Goal: Information Seeking & Learning: Get advice/opinions

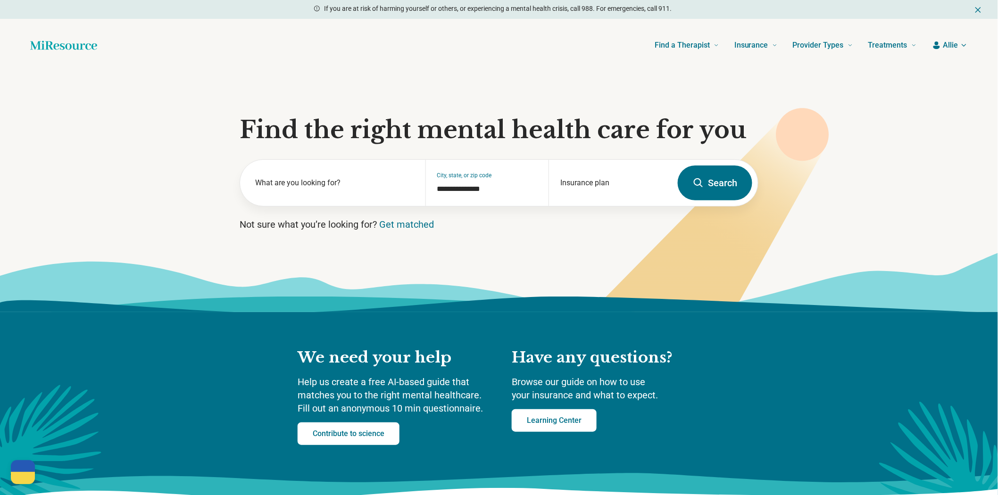
click at [710, 201] on button "Search" at bounding box center [715, 183] width 75 height 35
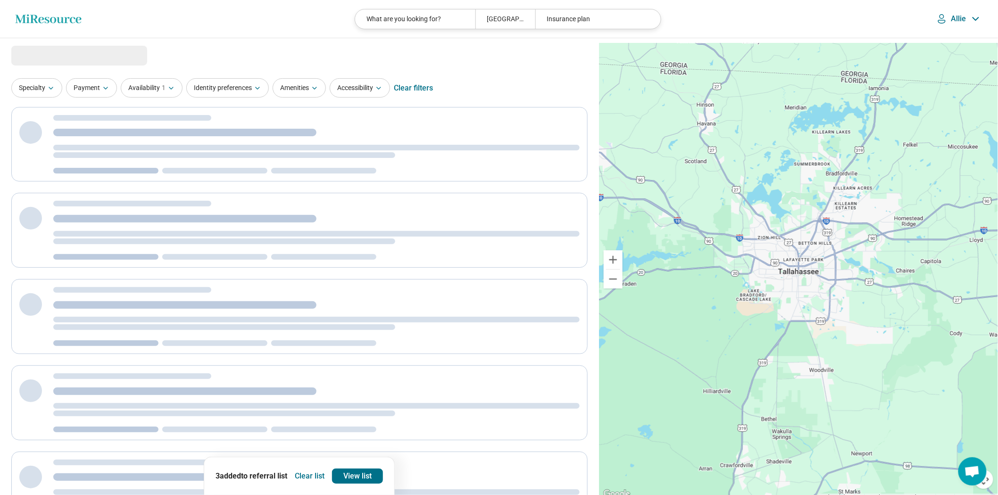
select select "***"
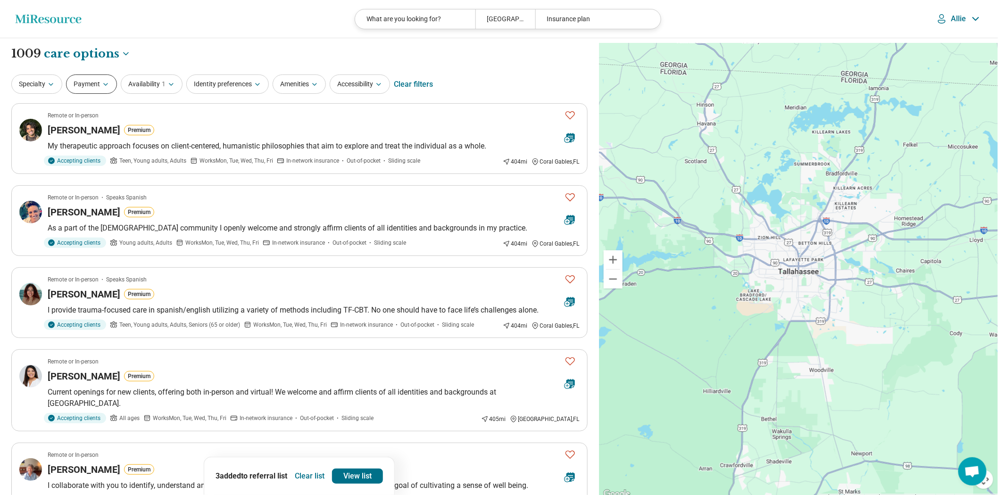
click at [104, 94] on button "Payment" at bounding box center [91, 84] width 51 height 19
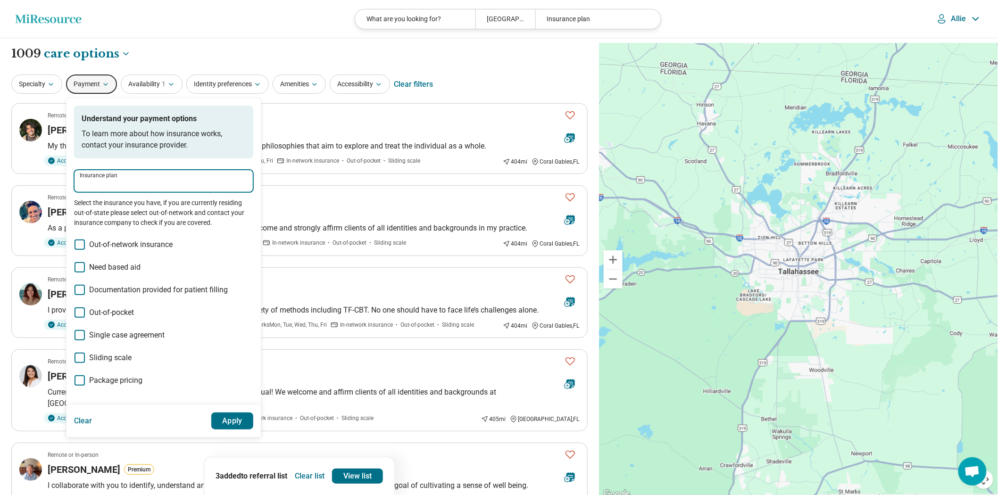
click at [115, 190] on input "Insurance plan" at bounding box center [164, 184] width 168 height 11
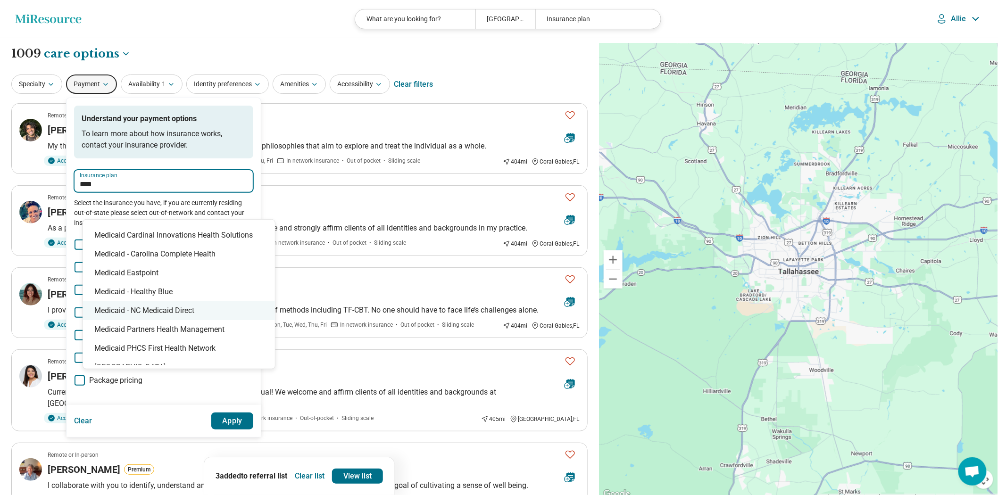
scroll to position [210, 0]
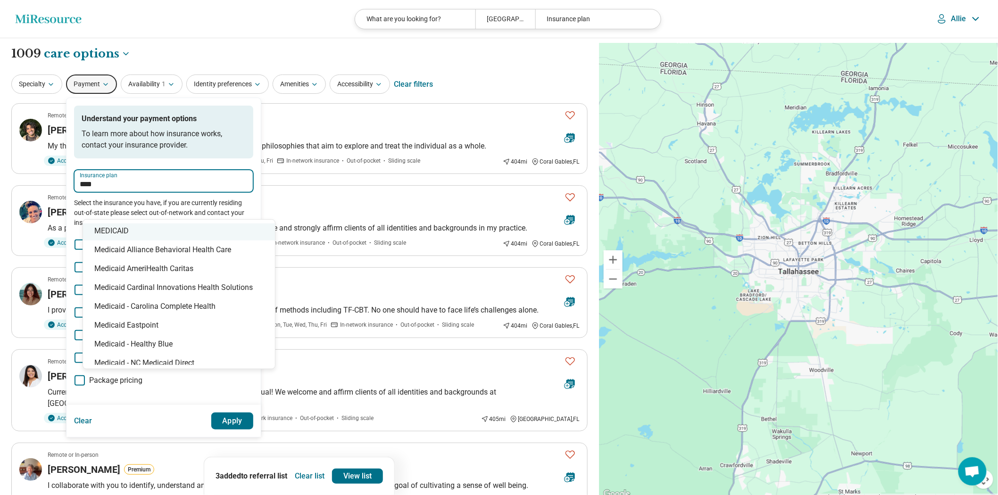
click at [160, 241] on div "MEDICAID" at bounding box center [179, 231] width 192 height 19
type input "********"
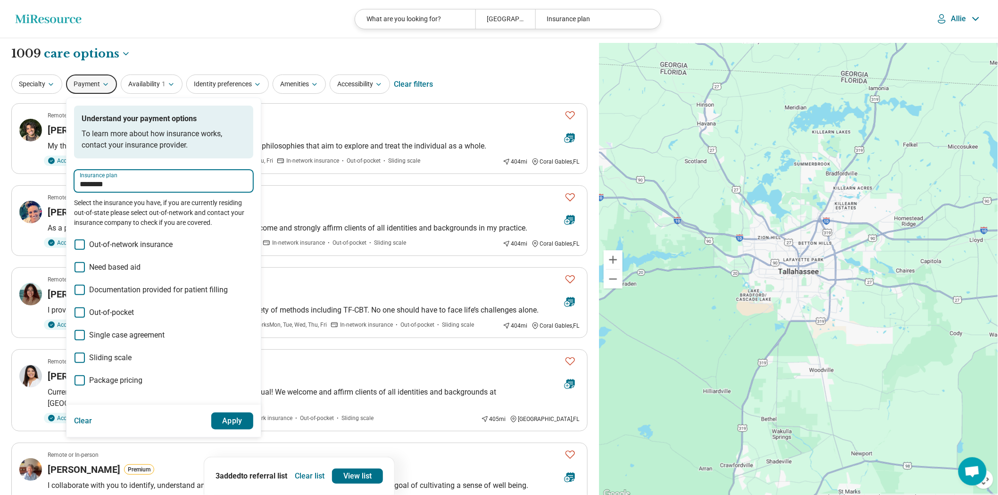
drag, startPoint x: 153, startPoint y: 212, endPoint x: 67, endPoint y: 217, distance: 85.5
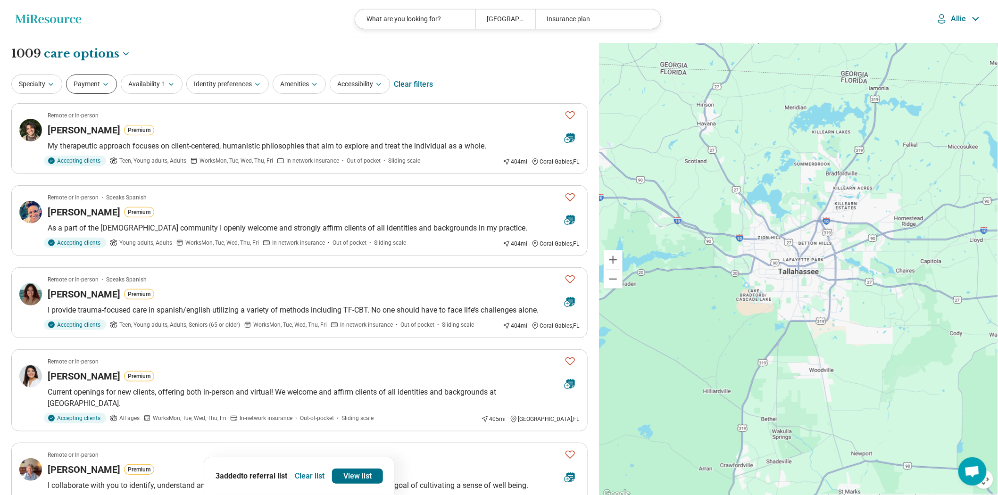
click at [110, 94] on button "Payment" at bounding box center [91, 84] width 51 height 19
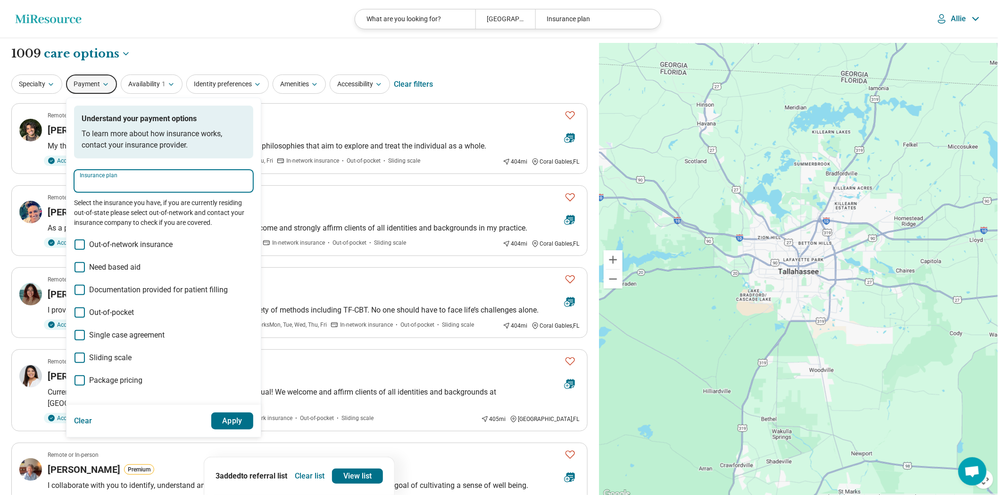
click at [124, 190] on input "Insurance plan" at bounding box center [164, 184] width 168 height 11
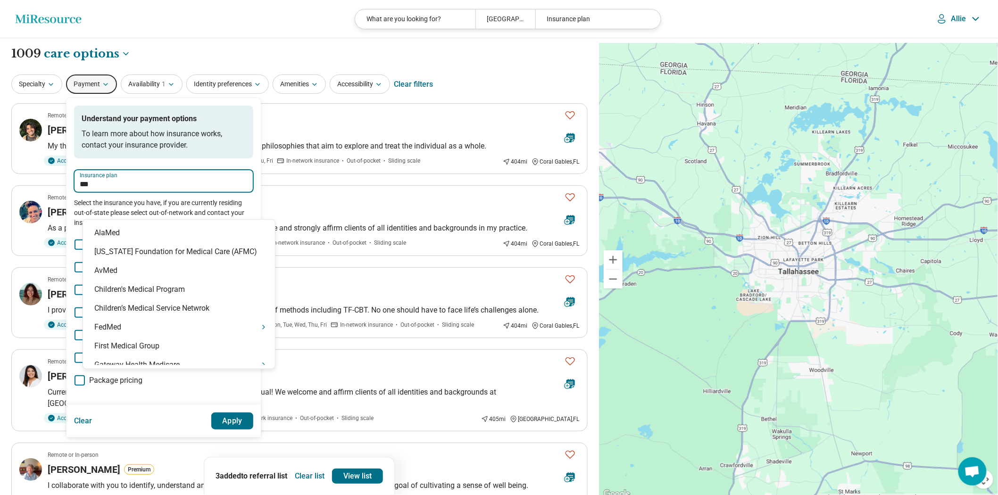
type input "****"
click at [183, 222] on div "Medicaid" at bounding box center [179, 212] width 192 height 19
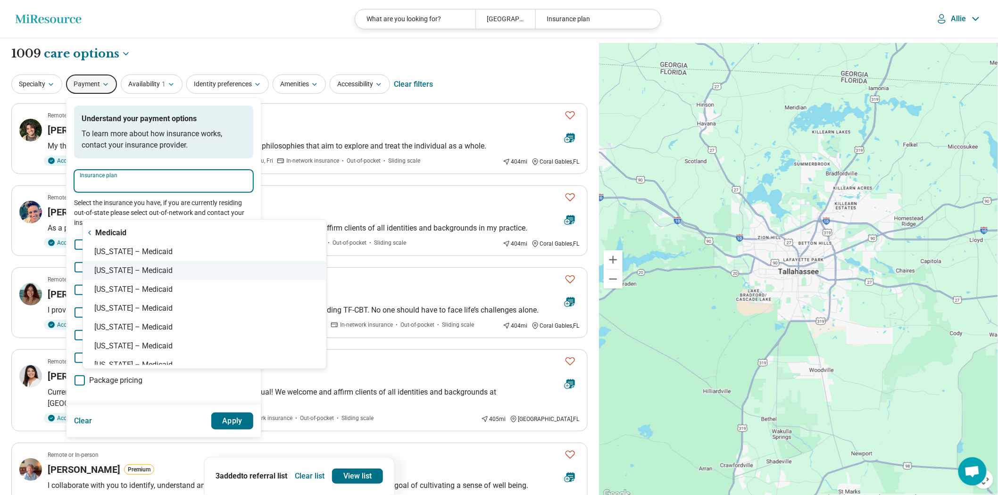
scroll to position [0, 0]
click at [114, 256] on div "Florida – Medicaid" at bounding box center [204, 252] width 243 height 19
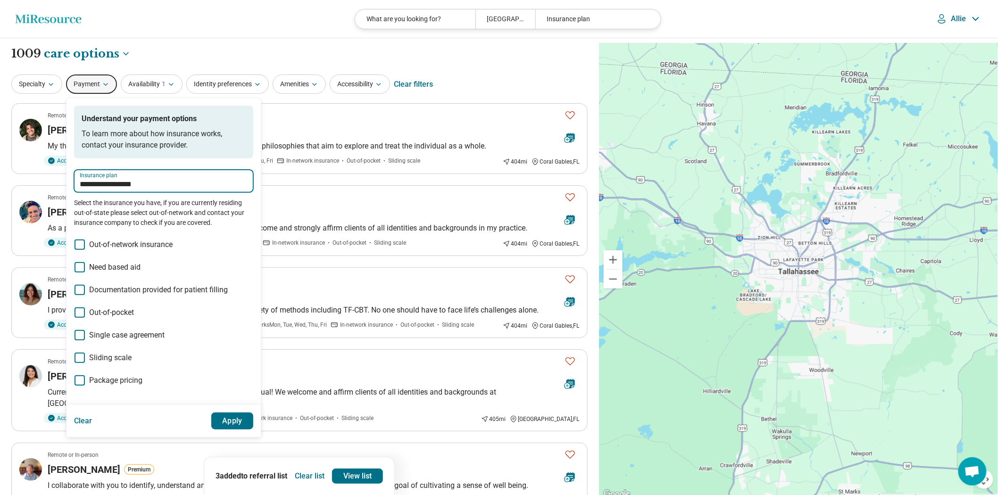
type input "**********"
click at [254, 430] on button "Apply" at bounding box center [232, 421] width 42 height 17
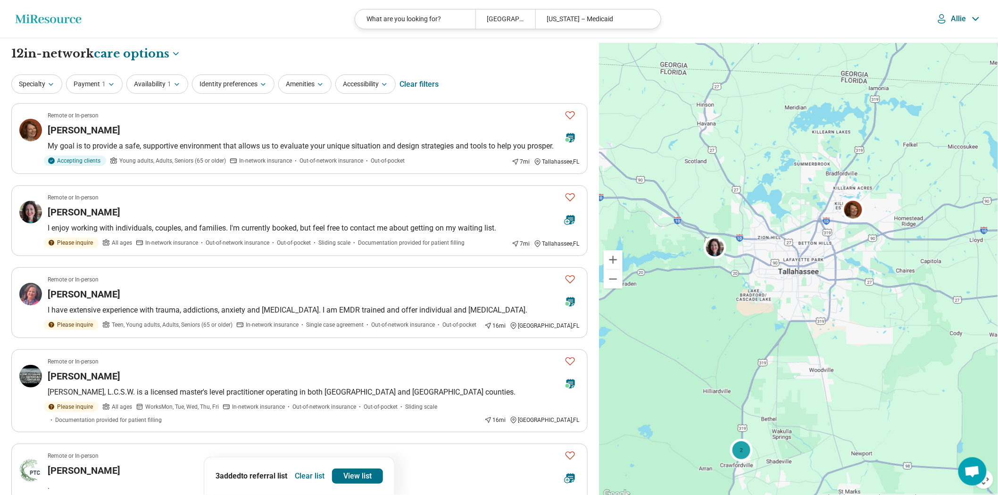
click at [303, 470] on button "Clear list" at bounding box center [309, 476] width 37 height 15
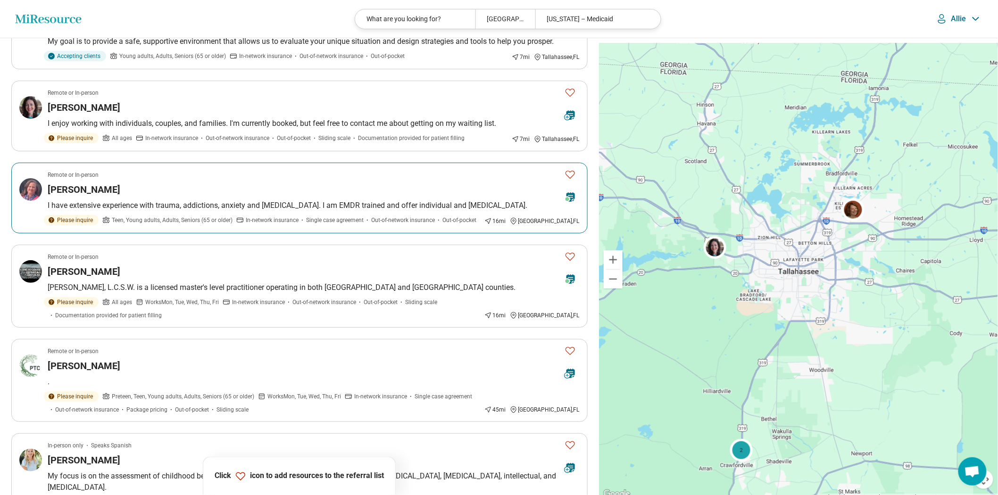
scroll to position [157, 0]
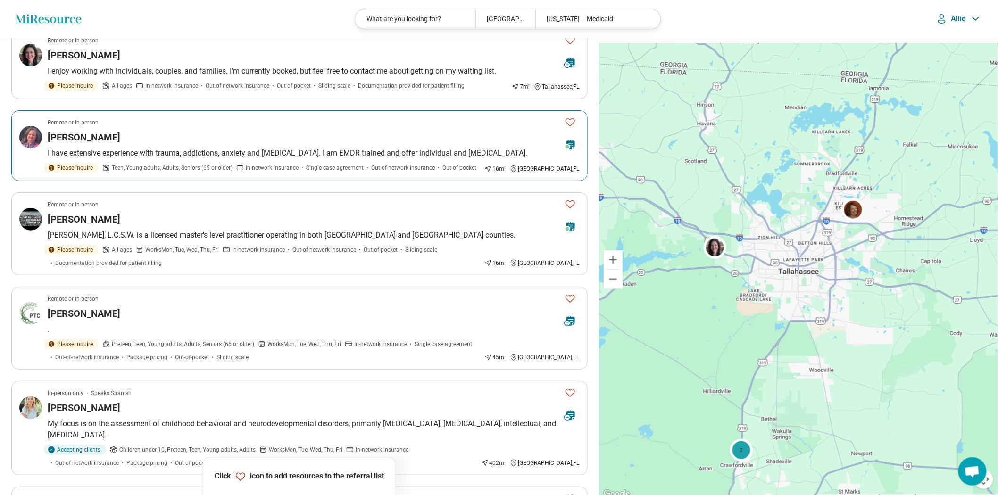
click at [568, 128] on icon "Favorite" at bounding box center [570, 122] width 11 height 11
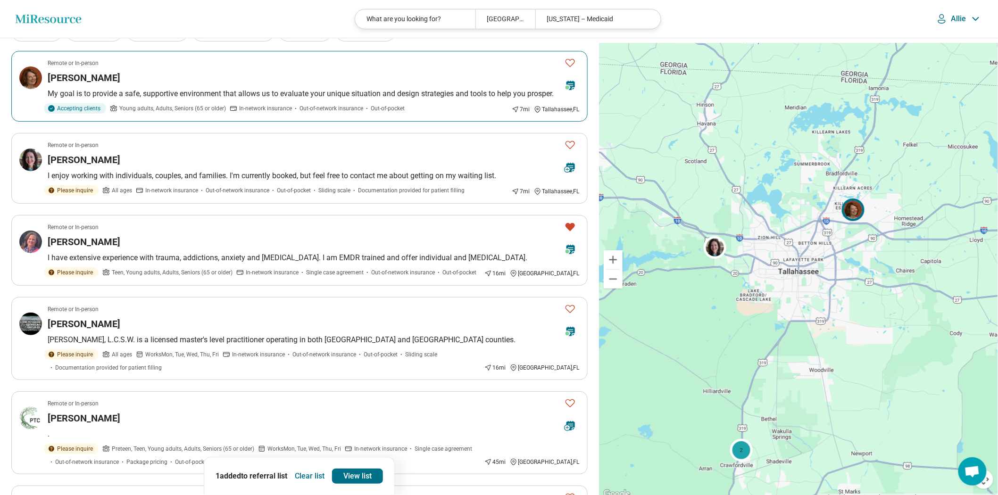
scroll to position [0, 0]
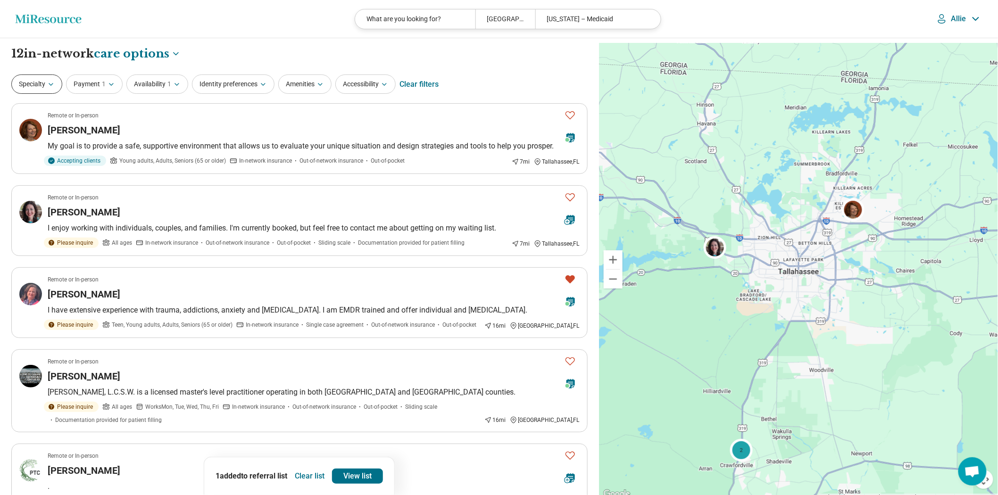
click at [44, 94] on button "Specialty" at bounding box center [36, 84] width 51 height 19
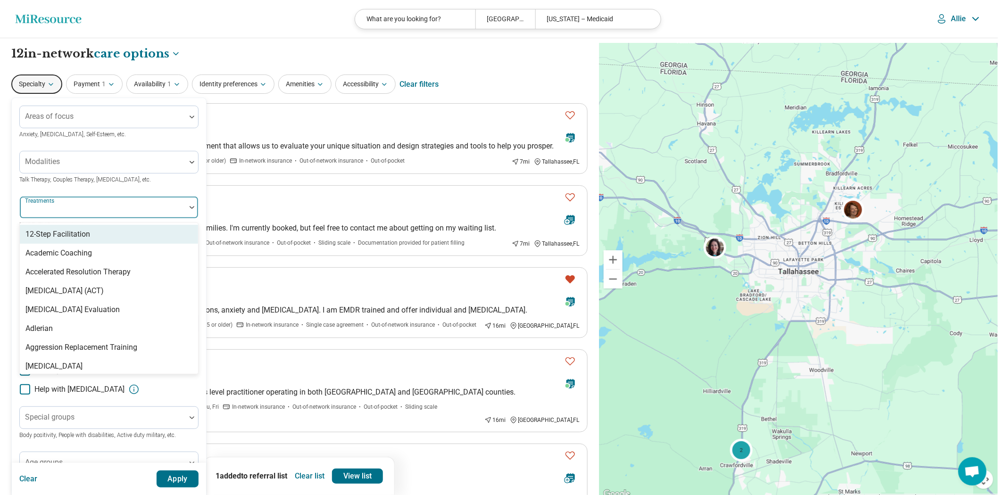
drag, startPoint x: 73, startPoint y: 230, endPoint x: 63, endPoint y: 245, distance: 18.3
click at [68, 218] on div at bounding box center [103, 211] width 159 height 13
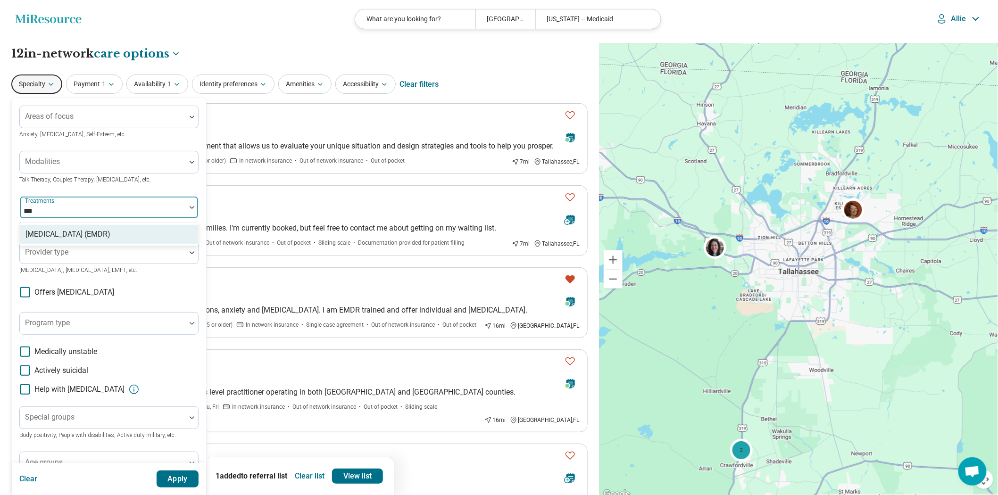
type input "****"
click at [77, 240] on div "[MEDICAL_DATA] (EMDR)" at bounding box center [67, 234] width 85 height 11
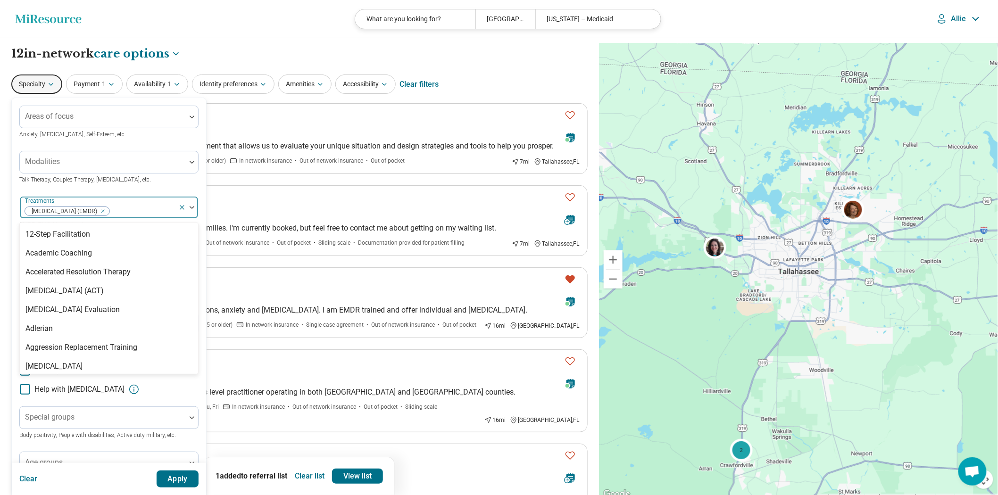
click at [199, 480] on button "Apply" at bounding box center [178, 479] width 42 height 17
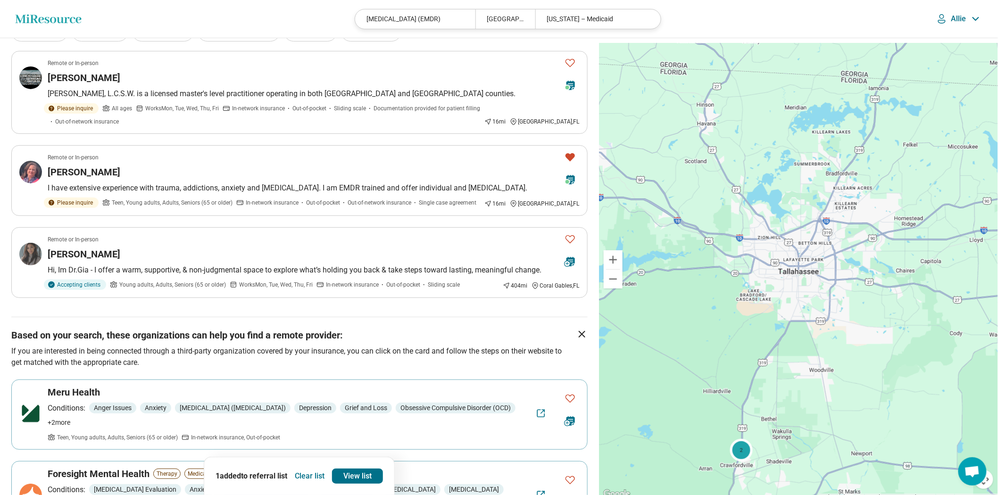
scroll to position [105, 0]
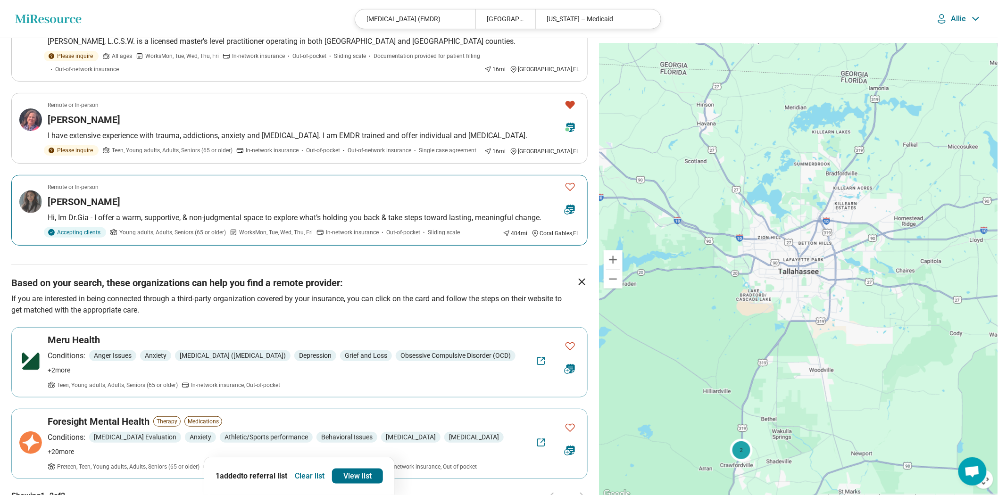
click at [491, 209] on div "Krystal Gianina Acevedo" at bounding box center [303, 201] width 510 height 13
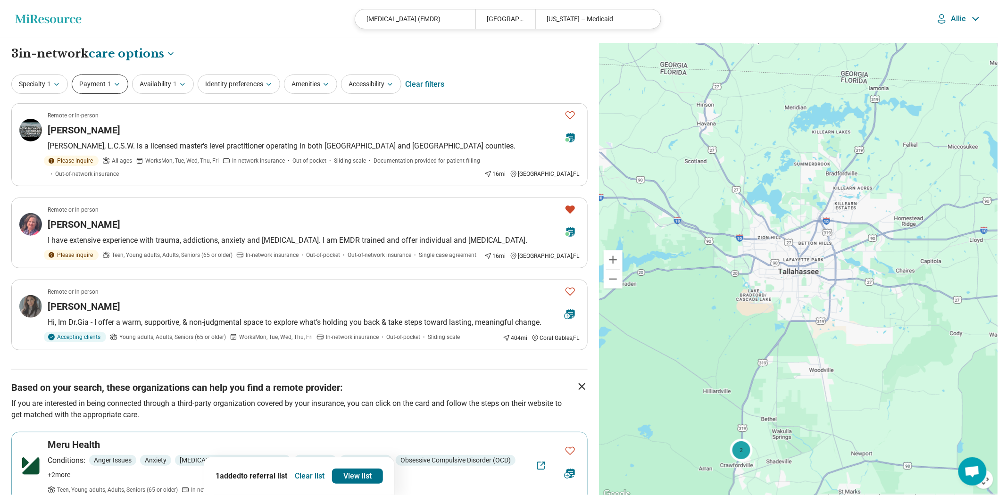
click at [125, 94] on button "Payment 1" at bounding box center [100, 84] width 57 height 19
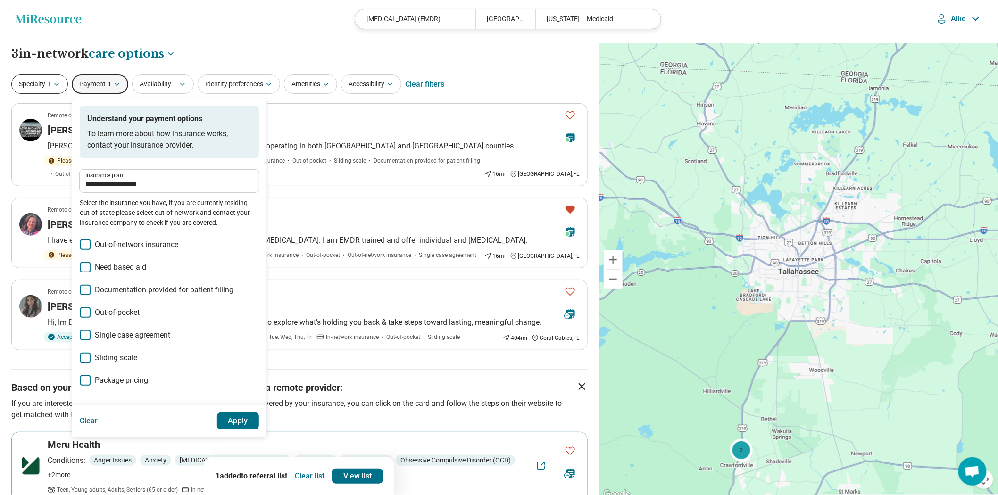
click at [51, 89] on span "1" at bounding box center [49, 84] width 4 height 10
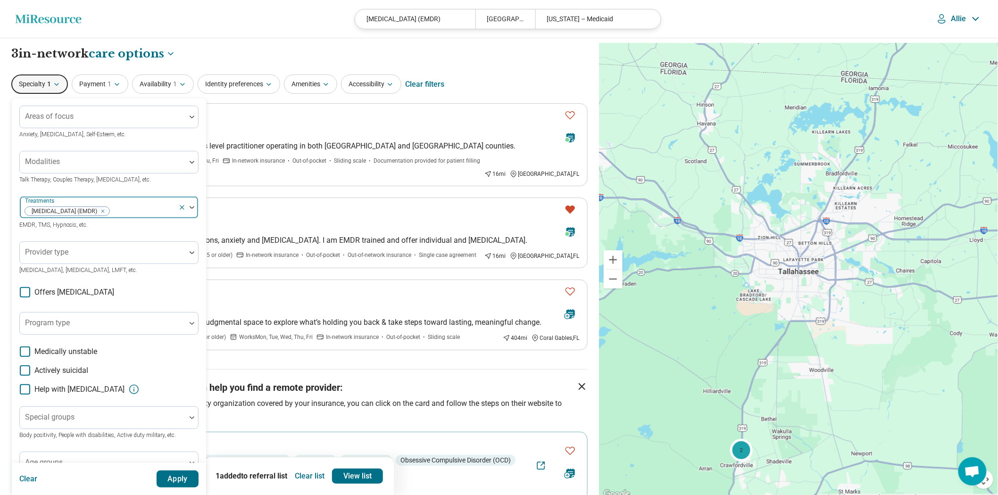
click at [107, 217] on div "Remove [object Object]" at bounding box center [100, 211] width 11 height 11
click at [199, 477] on button "Apply" at bounding box center [178, 479] width 42 height 17
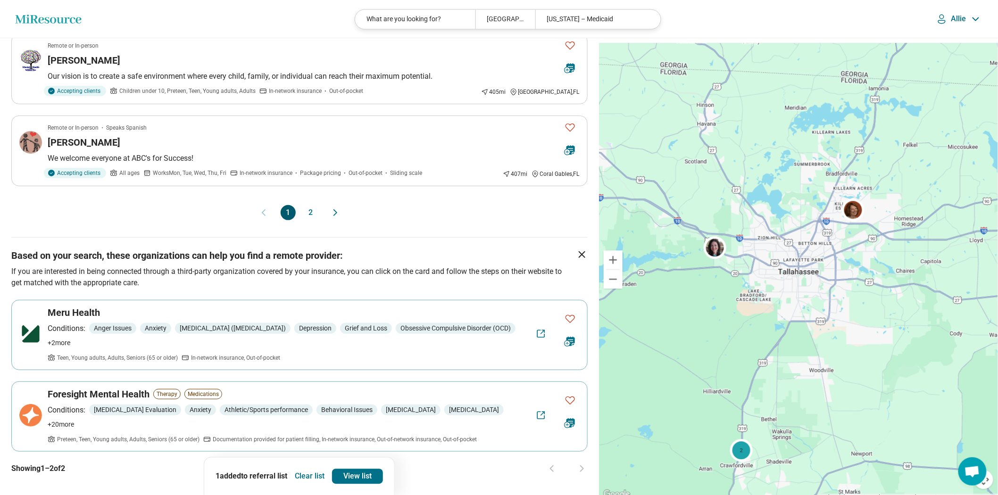
scroll to position [891, 0]
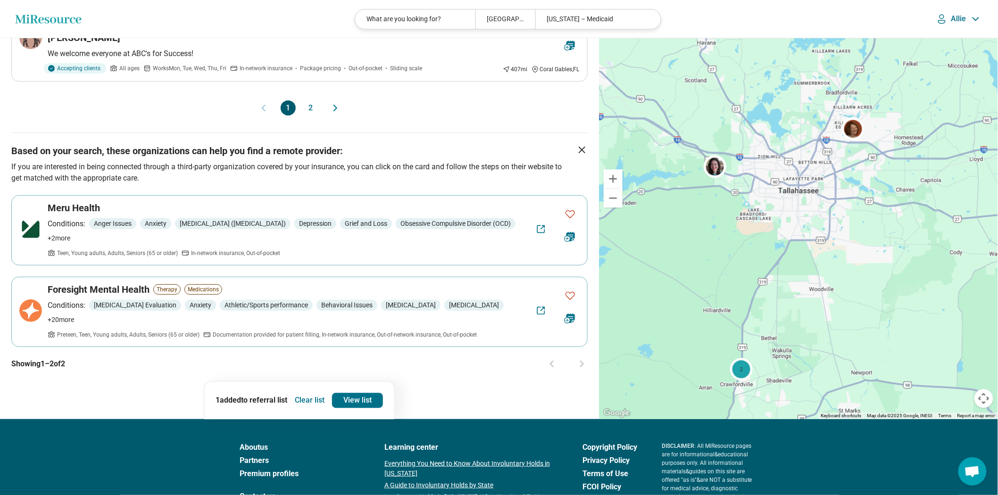
click at [308, 116] on button "2" at bounding box center [310, 108] width 15 height 15
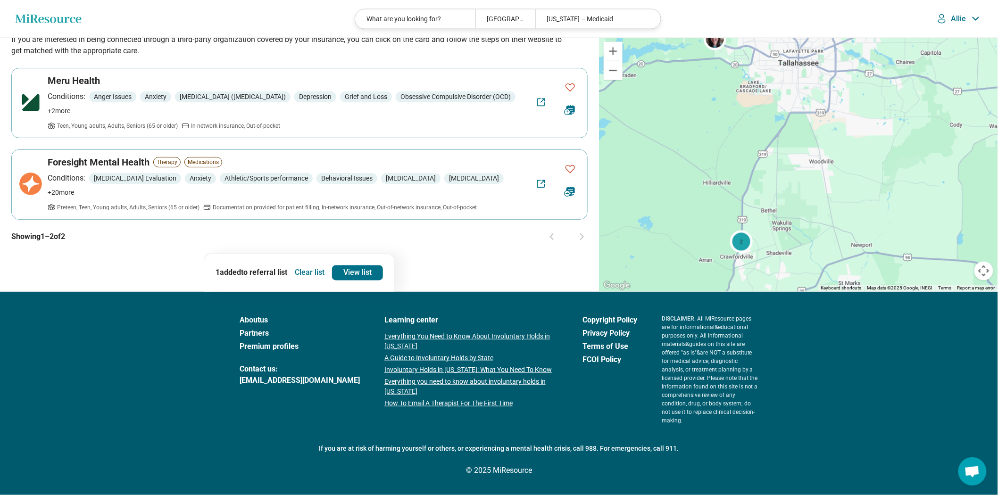
scroll to position [0, 0]
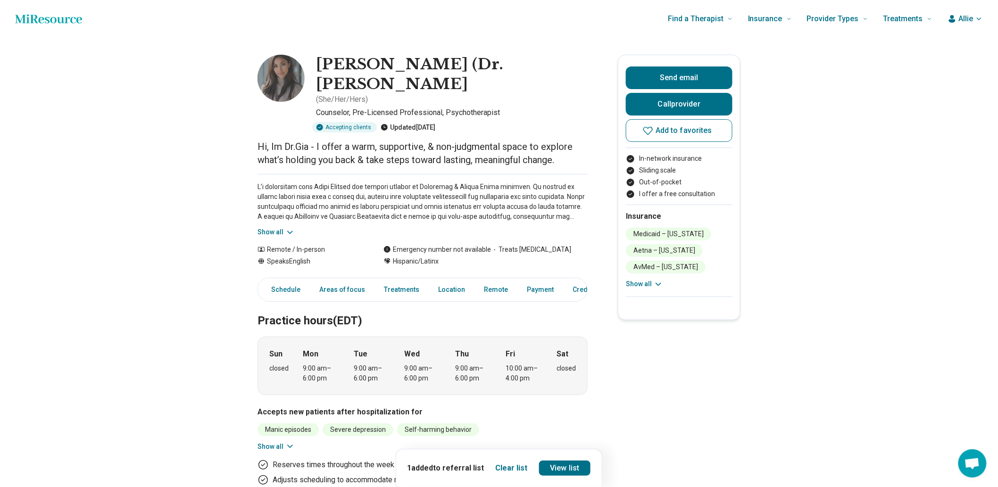
click at [276, 237] on div "Show all" at bounding box center [423, 205] width 330 height 63
click at [276, 237] on button "Show all" at bounding box center [276, 232] width 37 height 10
